Goal: Information Seeking & Learning: Learn about a topic

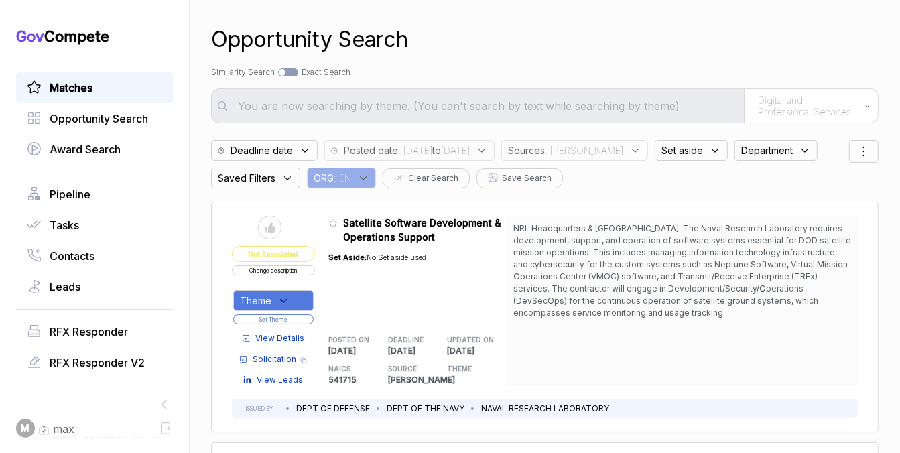
click at [123, 84] on link "Matches" at bounding box center [94, 88] width 135 height 16
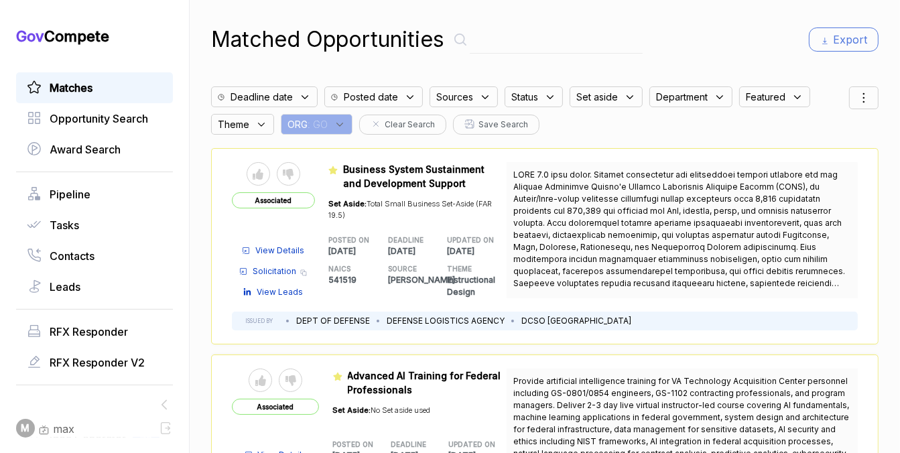
scroll to position [511, 0]
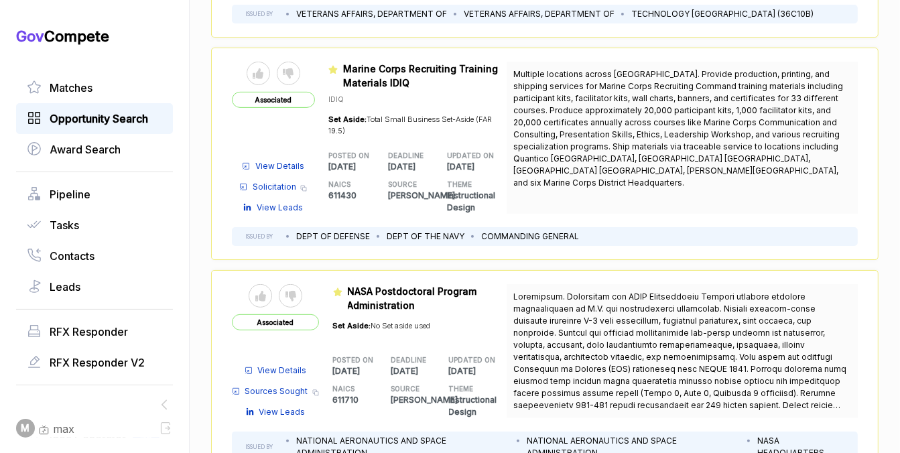
click at [133, 115] on span "Opportunity Search" at bounding box center [99, 119] width 98 height 16
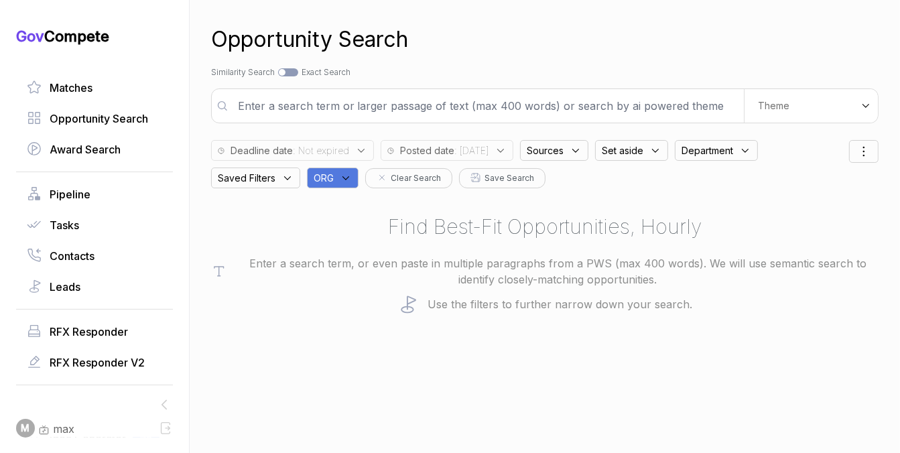
click at [340, 181] on icon at bounding box center [346, 178] width 12 height 12
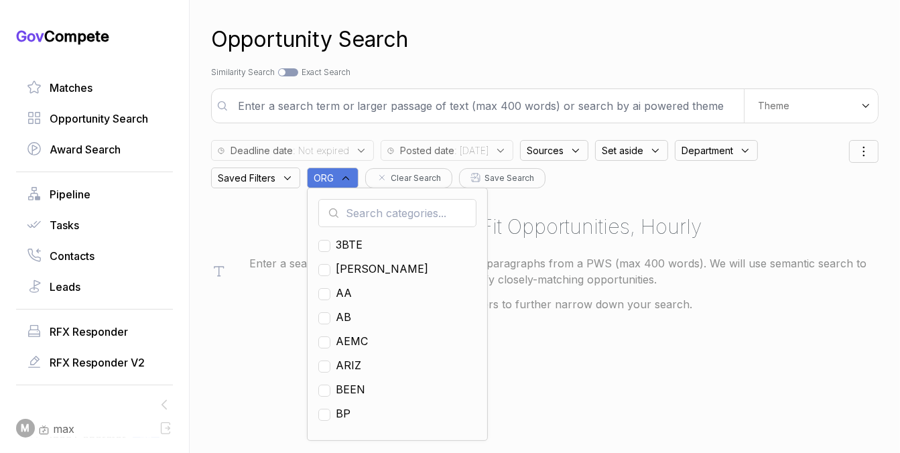
click at [343, 204] on input "text" at bounding box center [397, 213] width 158 height 28
click at [342, 313] on span "EN" at bounding box center [343, 317] width 15 height 16
checkbox input "true"
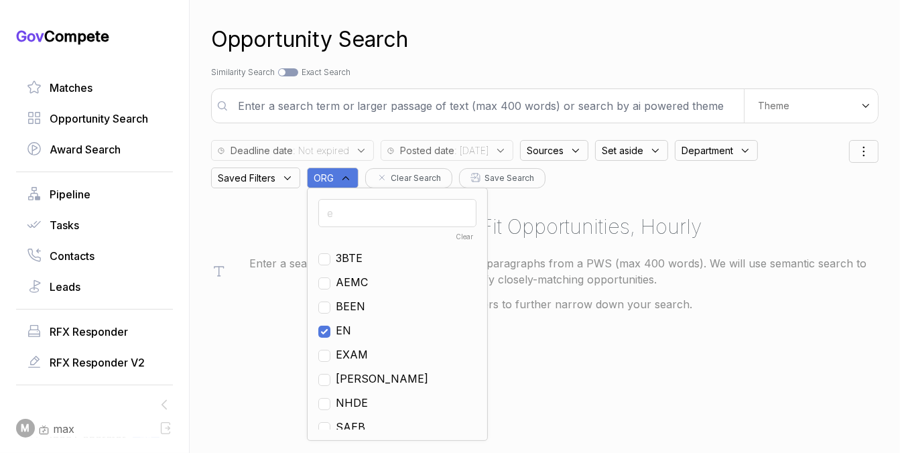
click at [635, 248] on div "Find Best-Fit Opportunities, Hourly Enter a search term, or even paste in multi…" at bounding box center [544, 263] width 667 height 103
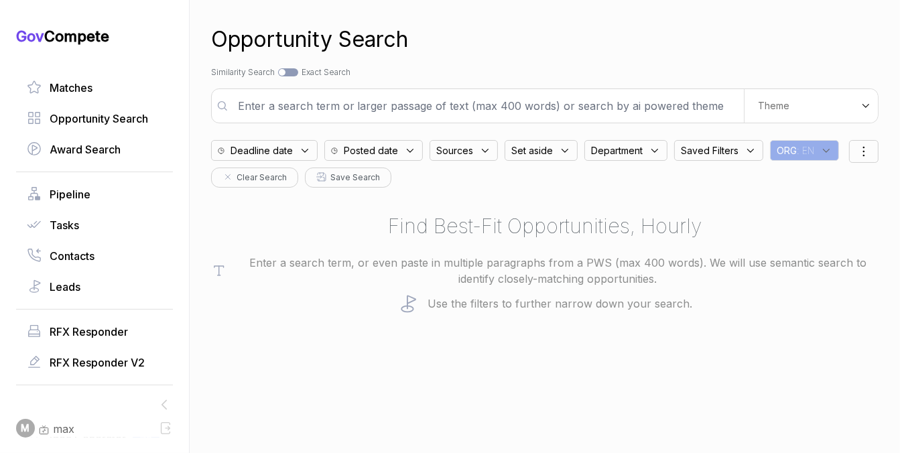
click at [404, 145] on icon at bounding box center [410, 151] width 12 height 12
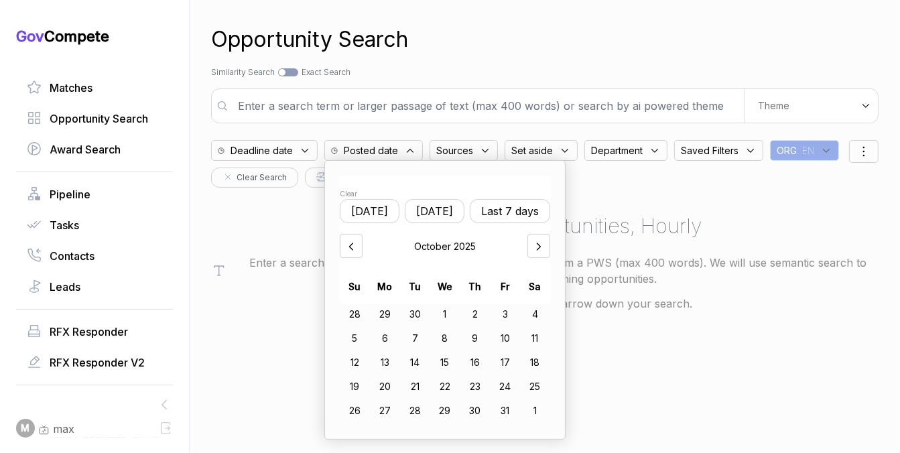
click at [464, 208] on button "Yesterday" at bounding box center [435, 211] width 60 height 24
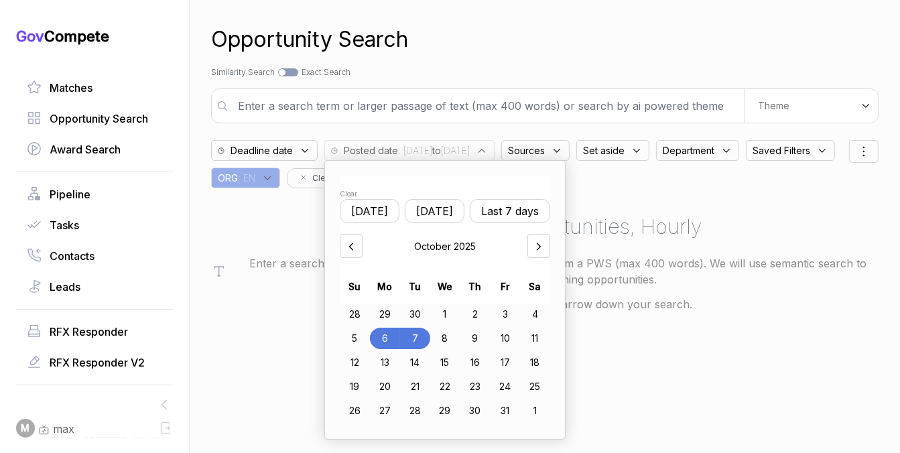
click at [506, 316] on div "3" at bounding box center [505, 314] width 30 height 21
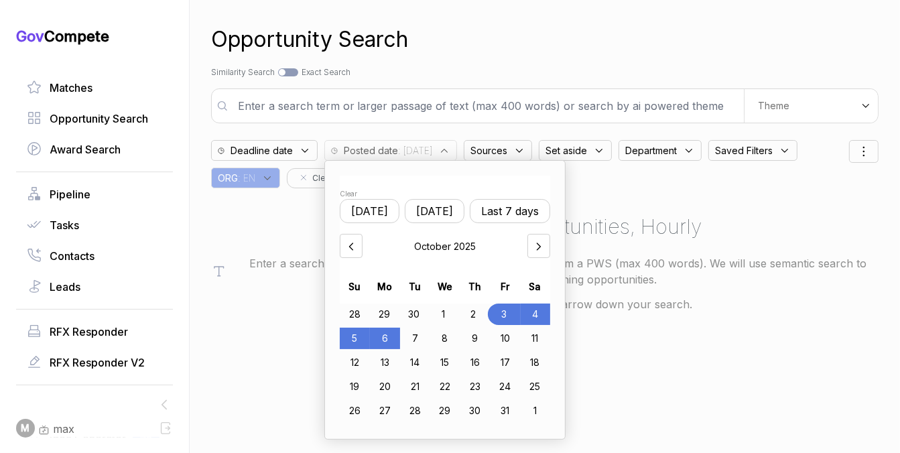
click at [383, 338] on div "6" at bounding box center [385, 338] width 30 height 21
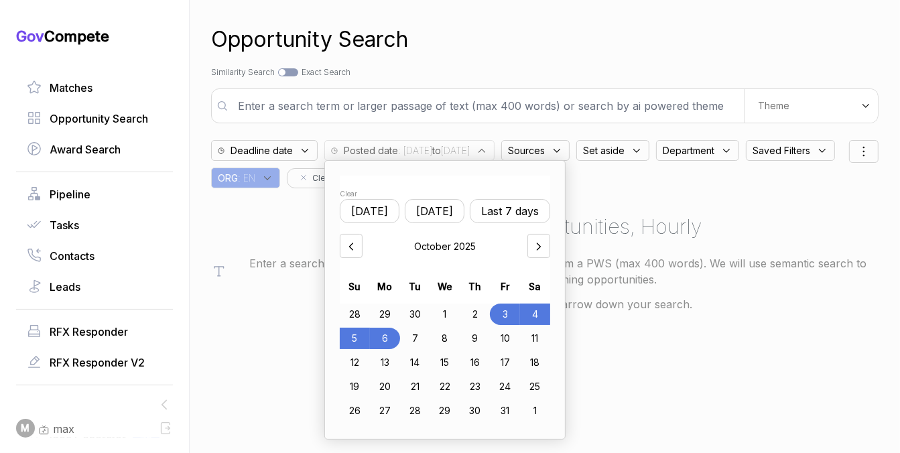
click at [478, 313] on div "2" at bounding box center [475, 314] width 30 height 21
click at [412, 342] on div "7" at bounding box center [415, 338] width 30 height 21
click at [673, 324] on div "Opportunity Search Search by Topic Relevance Similarity Search Search by Exact …" at bounding box center [544, 226] width 667 height 453
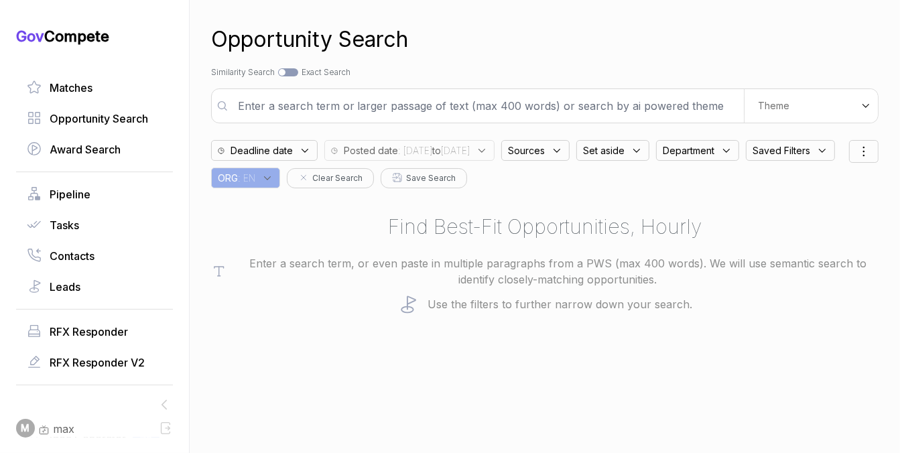
click at [570, 149] on div "Sources" at bounding box center [535, 150] width 68 height 21
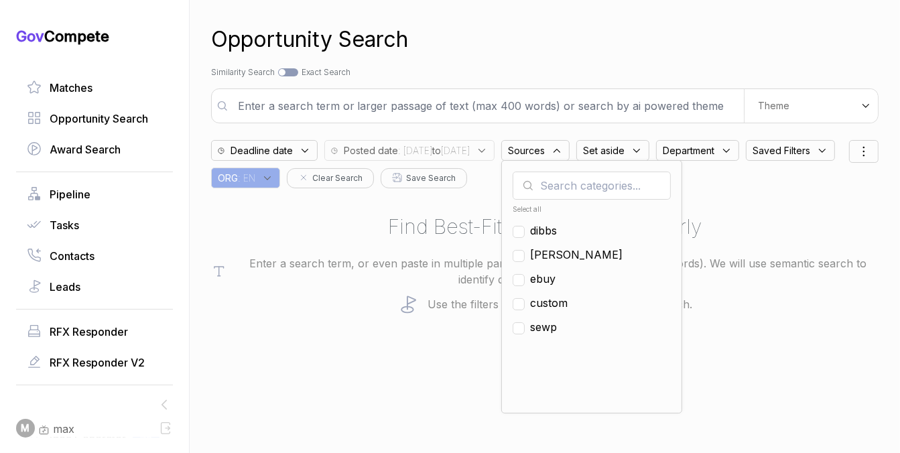
click at [555, 277] on span "ebuy" at bounding box center [542, 279] width 25 height 16
checkbox input "true"
click at [598, 21] on div "Opportunity Search Search by Topic Relevance Similarity Search Search by Exact …" at bounding box center [544, 226] width 667 height 453
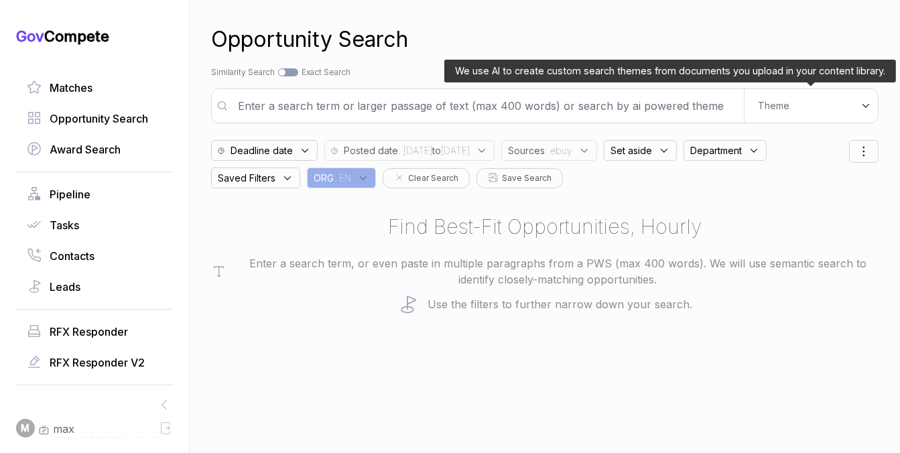
click at [798, 117] on div "Theme" at bounding box center [811, 106] width 134 height 34
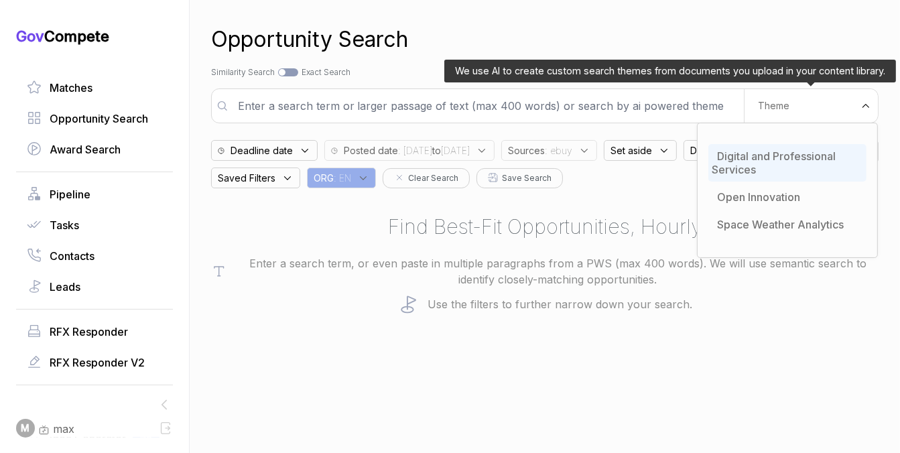
click at [772, 154] on span "Digital and Professional Services" at bounding box center [774, 162] width 124 height 27
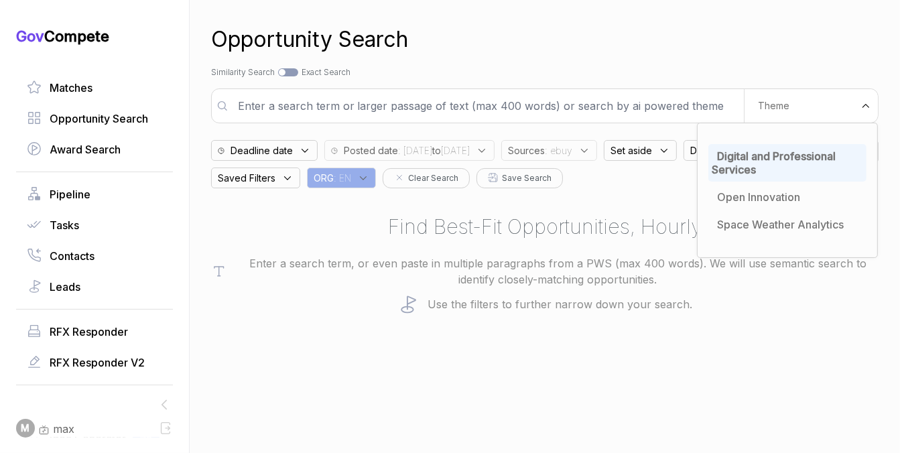
click at [712, 64] on div "Opportunity Search Search by Topic Relevance Similarity Search Search by Exact …" at bounding box center [544, 226] width 667 height 453
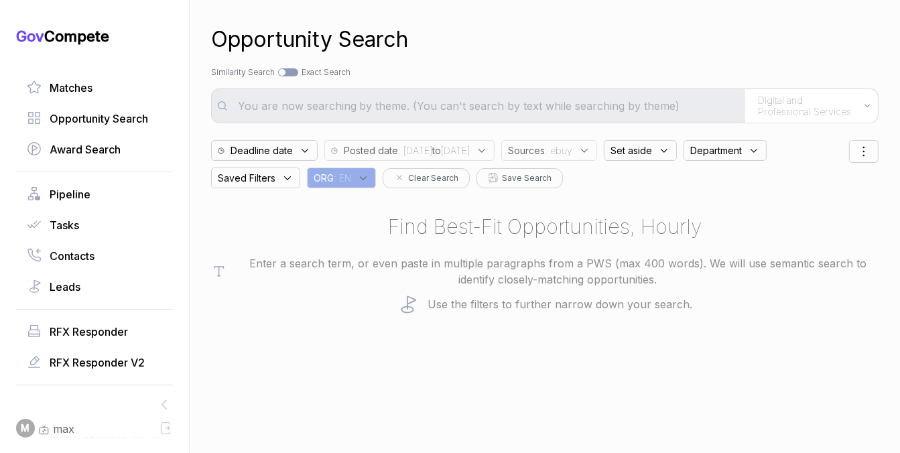
click at [597, 158] on div "Sources : ebuy" at bounding box center [549, 150] width 96 height 21
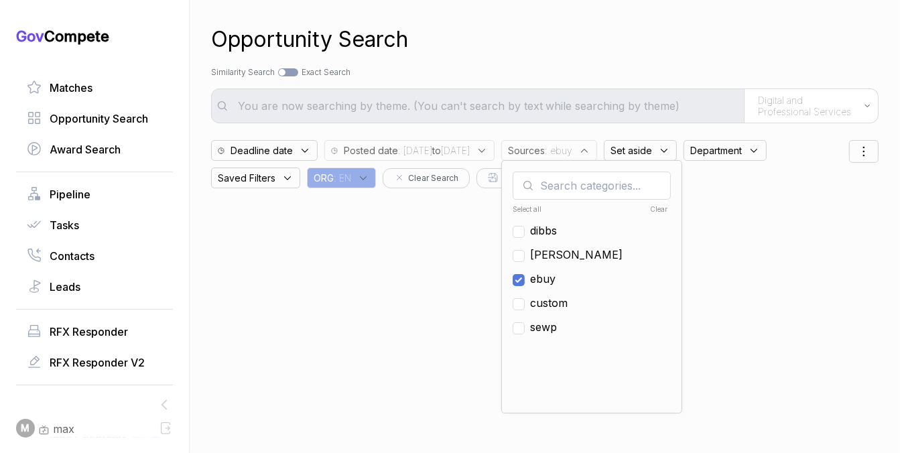
click at [555, 277] on span "ebuy" at bounding box center [542, 279] width 25 height 16
checkbox input "false"
click at [576, 258] on span "sam" at bounding box center [576, 255] width 92 height 16
checkbox input "true"
click at [637, 74] on div "Search by Topic Relevance Similarity Search Search by Exact Keyword Match Exact…" at bounding box center [544, 72] width 667 height 12
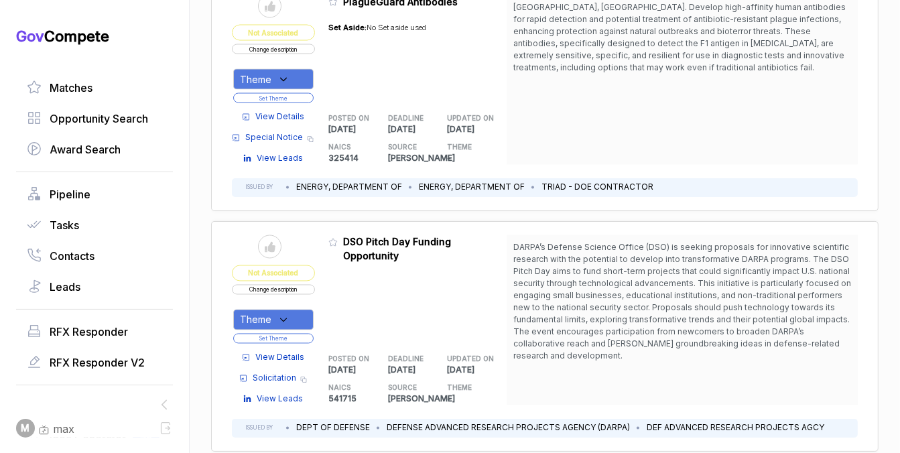
scroll to position [2159, 0]
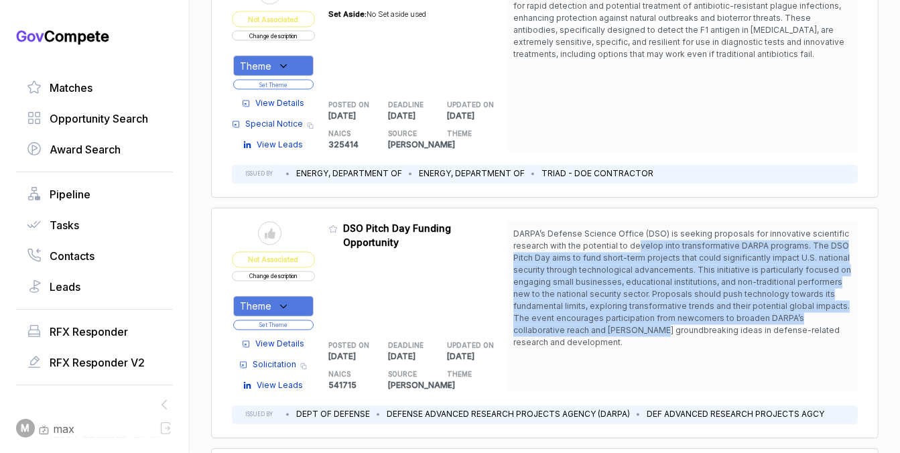
drag, startPoint x: 635, startPoint y: 239, endPoint x: 601, endPoint y: 322, distance: 90.2
click at [601, 322] on span "DARPA’s Defense Science Office (DSO) is seeking proposals for innovative scient…" at bounding box center [682, 288] width 338 height 119
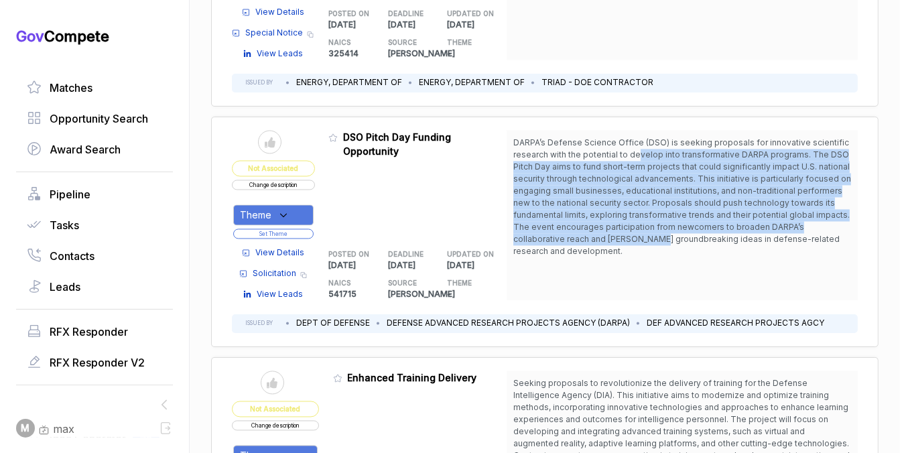
scroll to position [2274, 0]
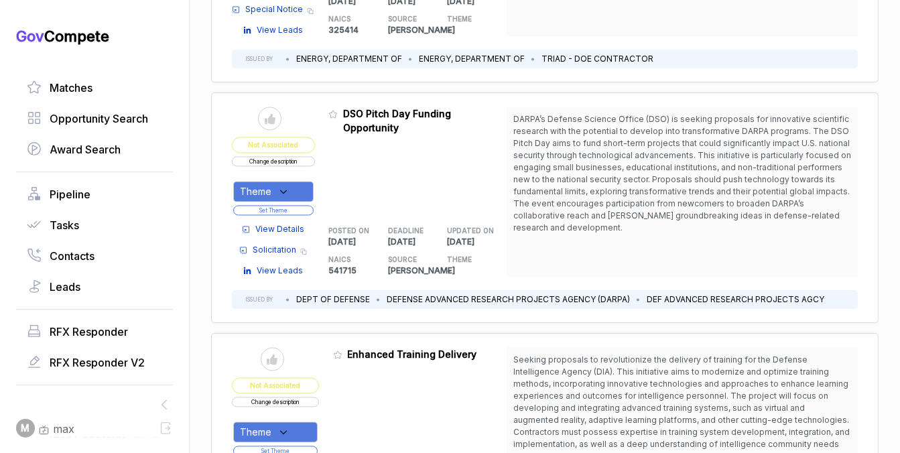
click at [286, 223] on span "View Details" at bounding box center [279, 229] width 49 height 12
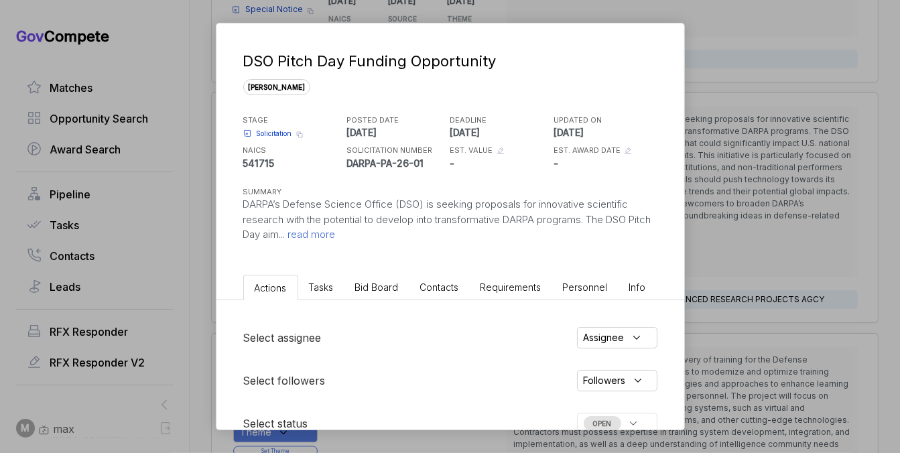
click at [384, 293] on li "Bid Board" at bounding box center [376, 287] width 65 height 25
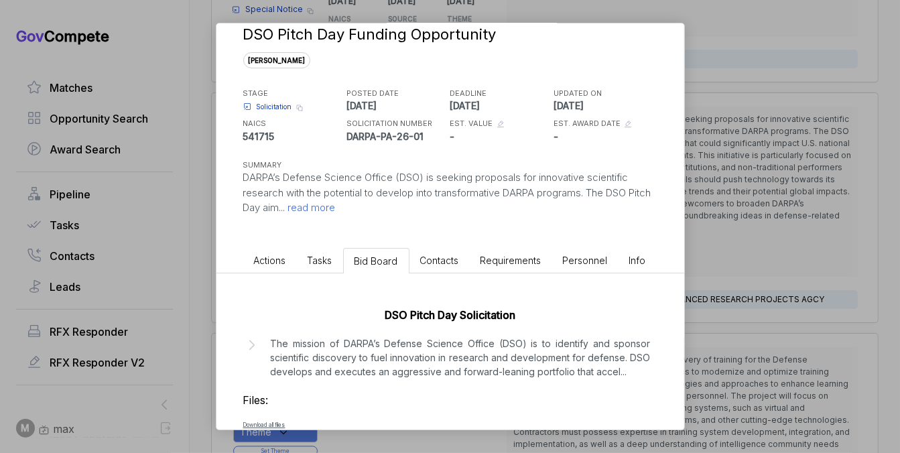
scroll to position [71, 0]
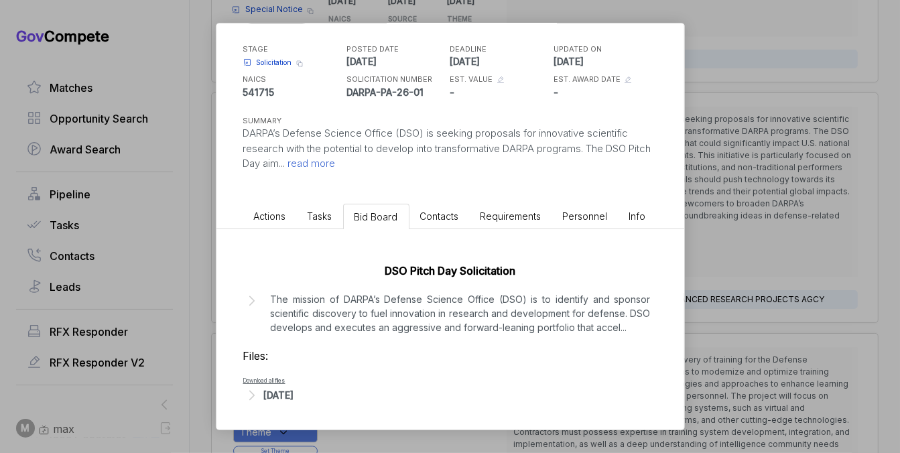
click at [728, 205] on div "DSO Pitch Day Funding Opportunity sam STAGE Solicitation Copy link POSTED DATE …" at bounding box center [450, 226] width 900 height 453
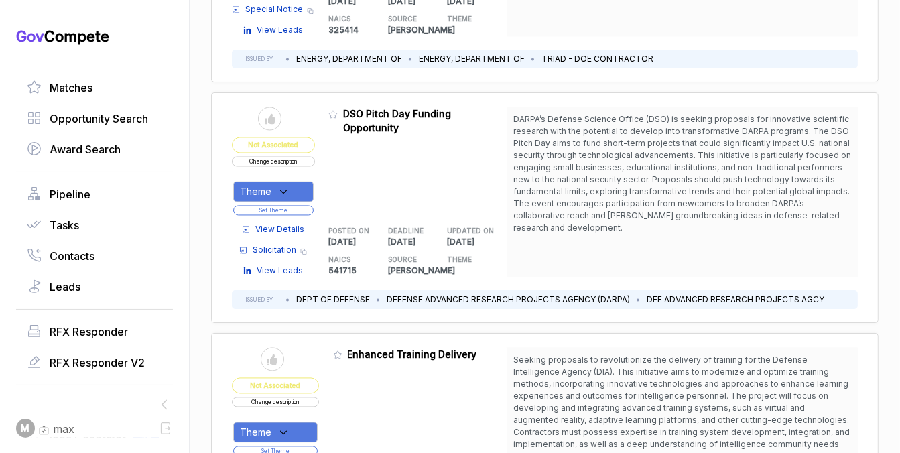
click at [268, 223] on span "View Details" at bounding box center [279, 229] width 49 height 12
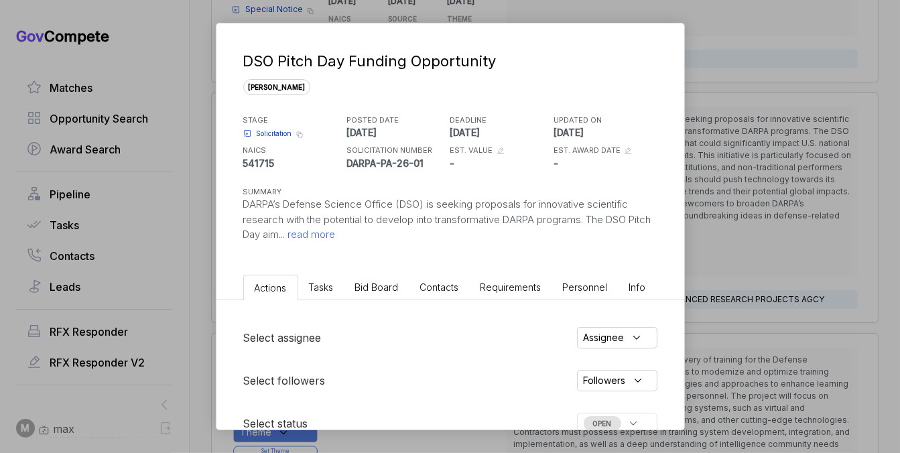
click at [380, 295] on li "Bid Board" at bounding box center [376, 287] width 65 height 25
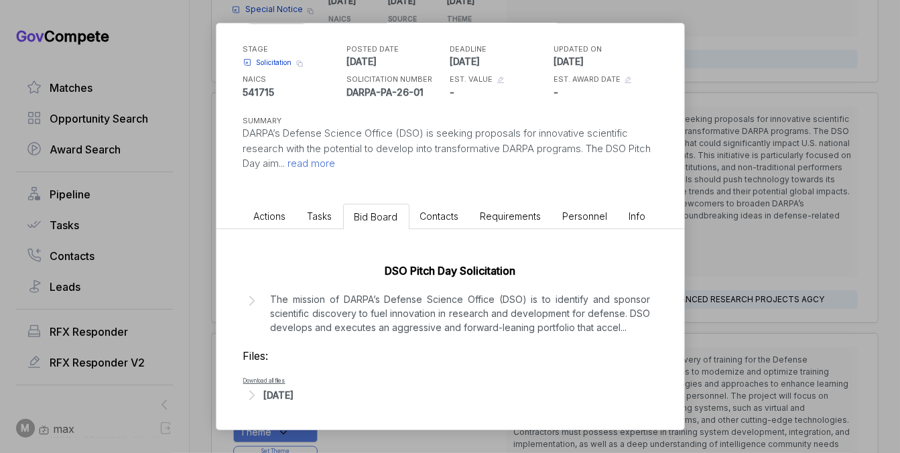
click at [294, 393] on div "Oct 7, 2025" at bounding box center [279, 395] width 30 height 14
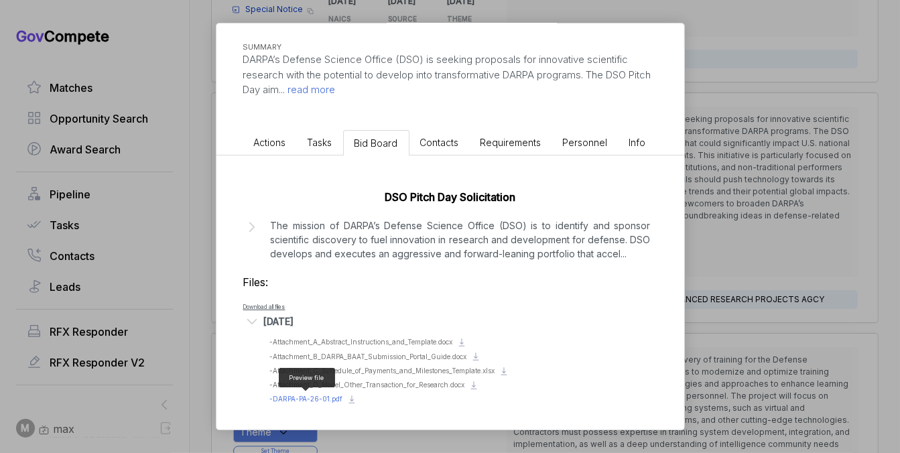
click at [322, 396] on span "- DARPA-PA-26-01.pdf" at bounding box center [306, 399] width 73 height 8
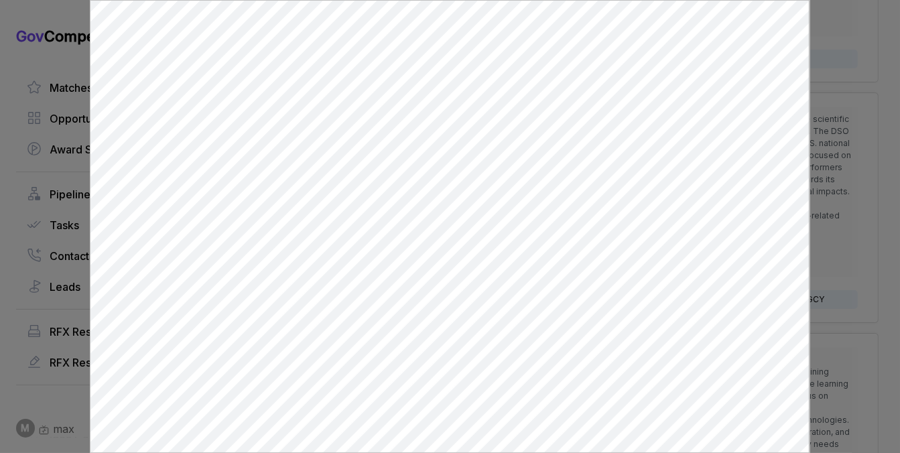
scroll to position [0, 0]
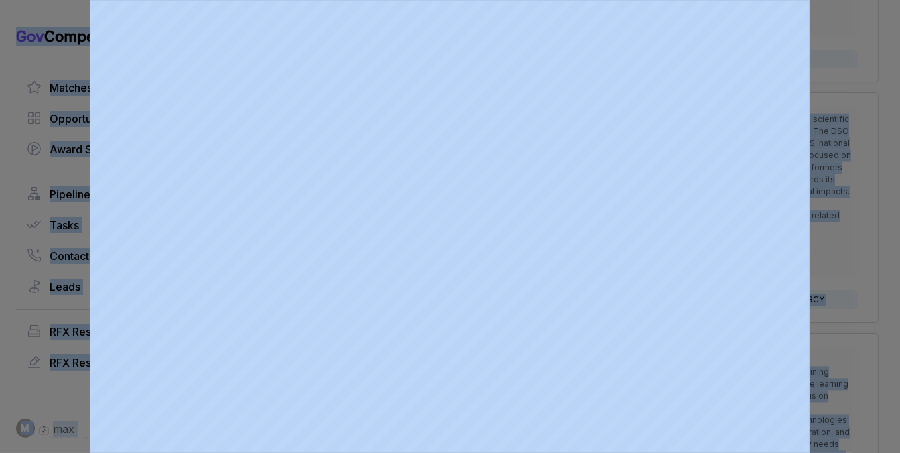
click at [823, 190] on div at bounding box center [450, 226] width 900 height 453
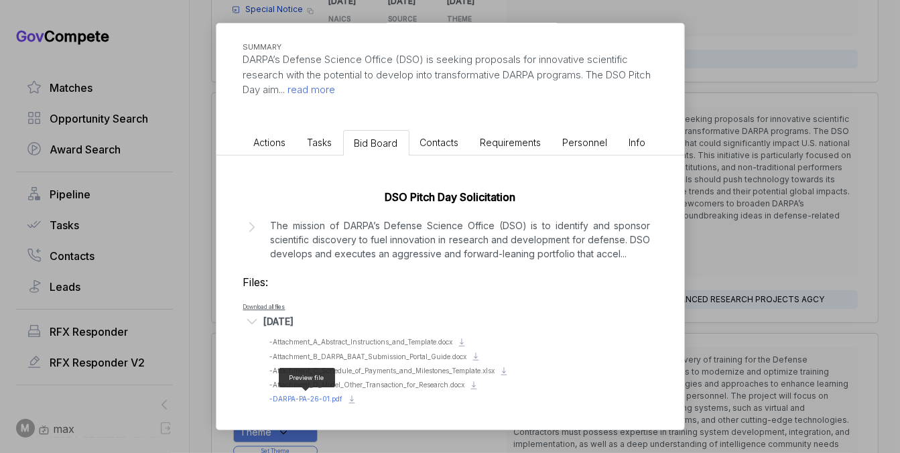
click at [303, 401] on span "- DARPA-PA-26-01.pdf" at bounding box center [306, 399] width 73 height 8
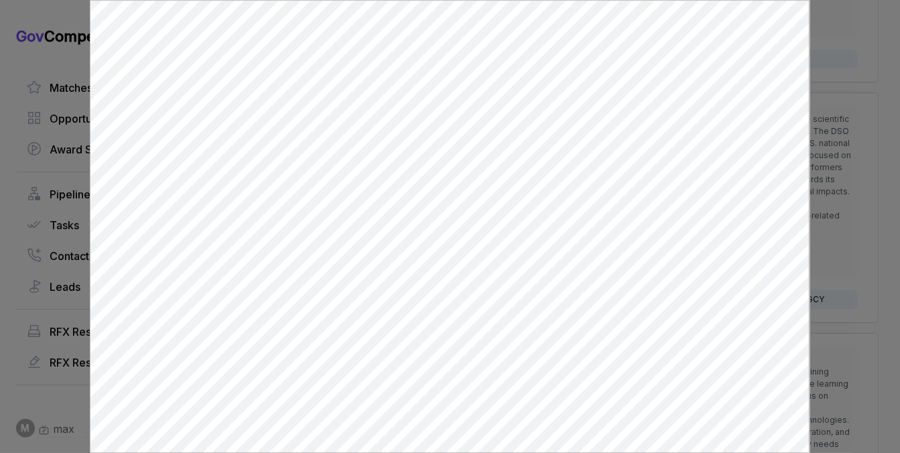
click at [843, 116] on div at bounding box center [450, 226] width 900 height 453
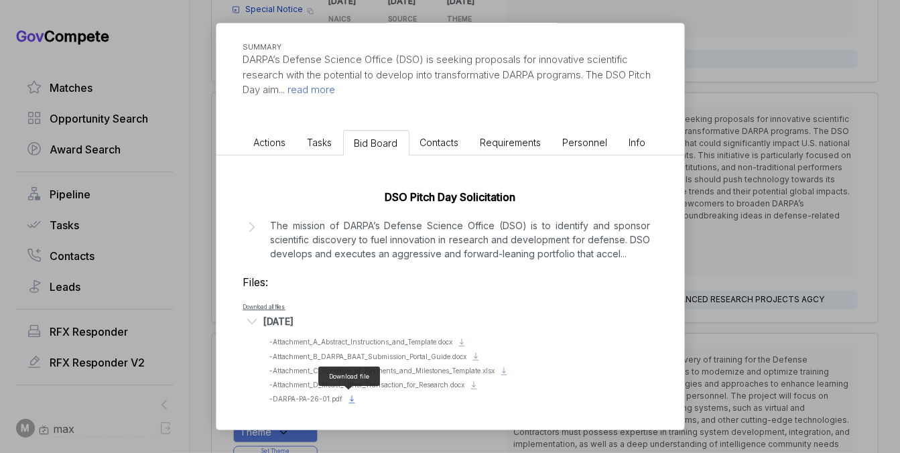
click at [352, 399] on icon at bounding box center [351, 399] width 11 height 11
click at [328, 398] on span "- DARPA-PA-26-01.pdf" at bounding box center [306, 399] width 73 height 8
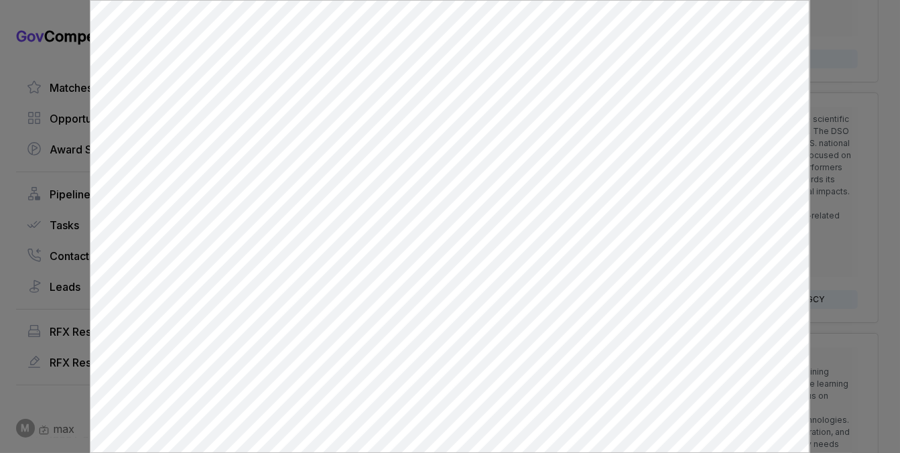
click at [825, 263] on div at bounding box center [450, 226] width 900 height 453
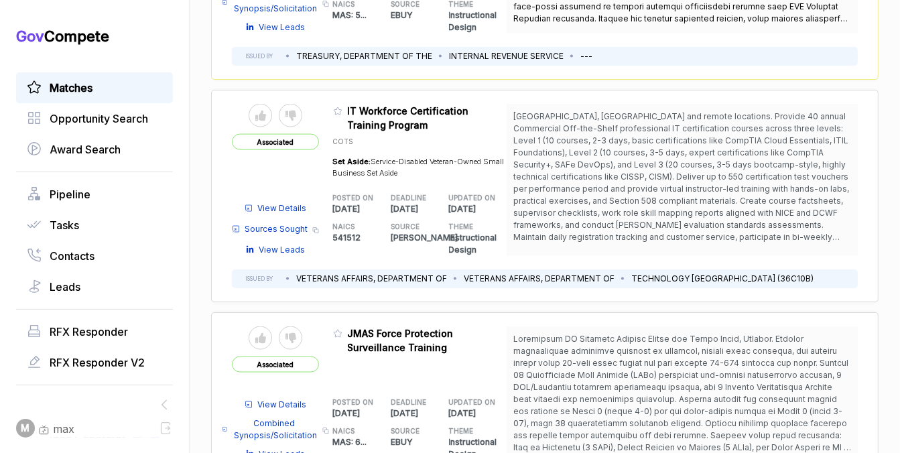
scroll to position [1740, 0]
